Goal: Task Accomplishment & Management: Complete application form

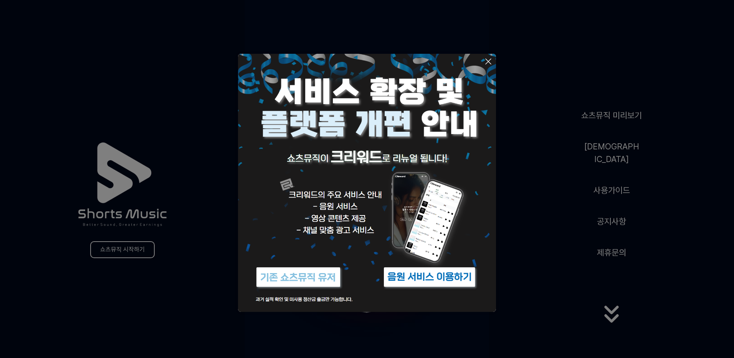
click at [316, 280] on img at bounding box center [298, 276] width 96 height 29
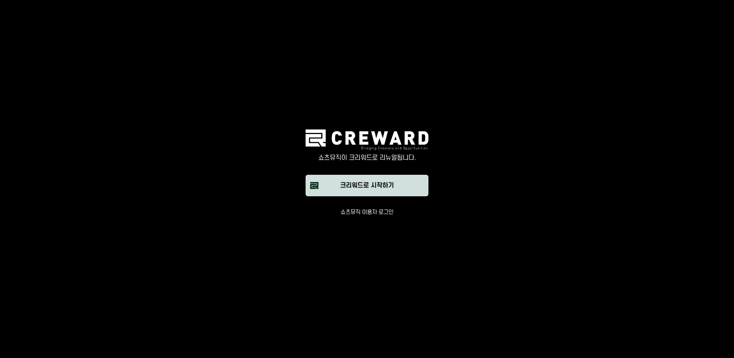
click at [391, 188] on div "크리워드로 시작하기" at bounding box center [367, 185] width 54 height 9
